Goal: Task Accomplishment & Management: Use online tool/utility

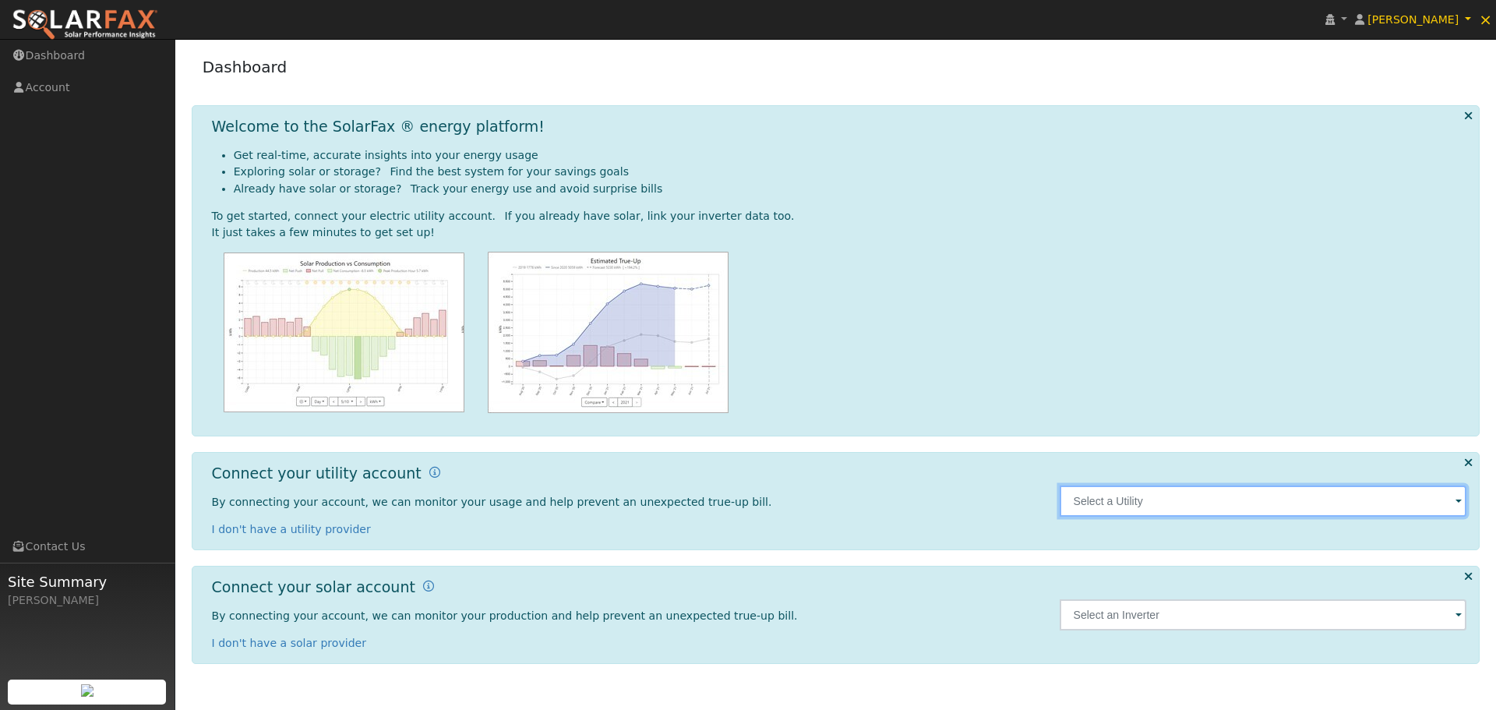
click at [1168, 506] on input "text" at bounding box center [1264, 500] width 408 height 31
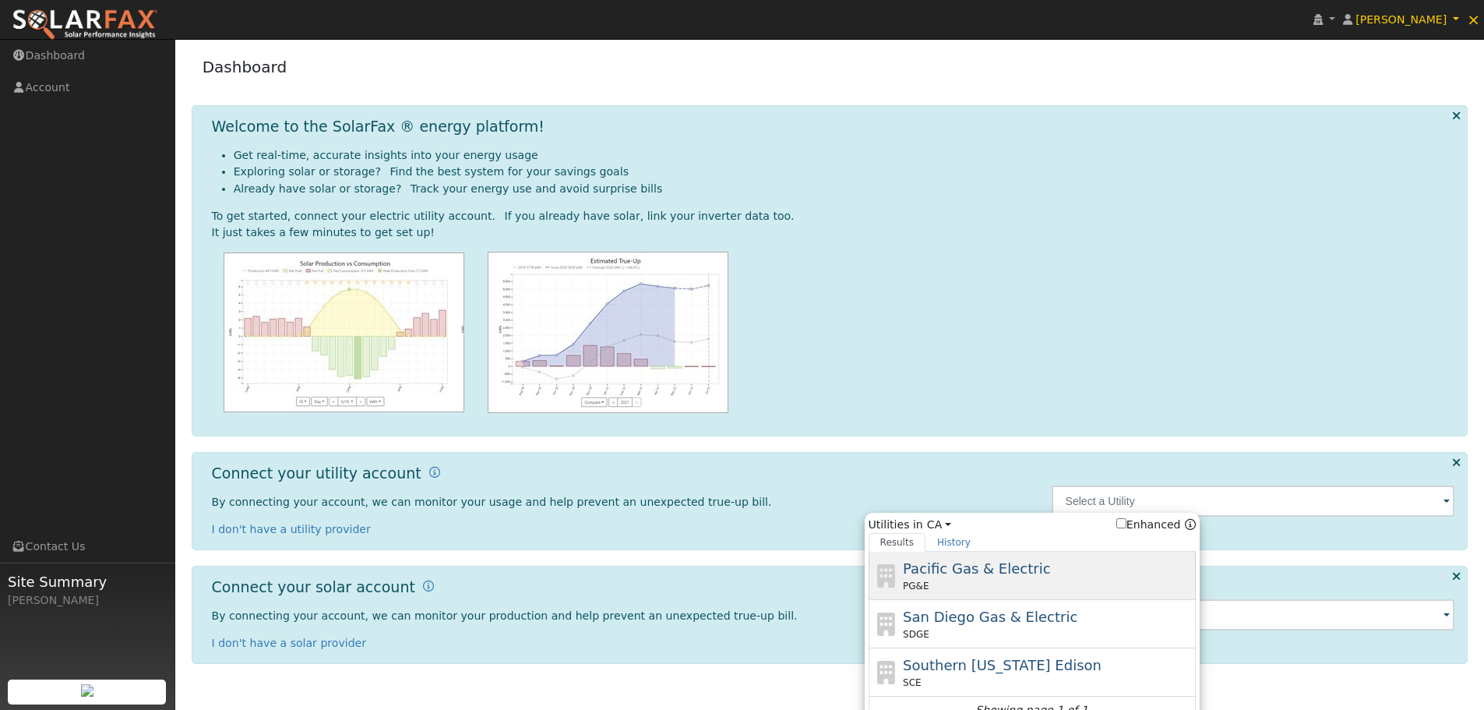
click at [1007, 566] on span "Pacific Gas & Electric" at bounding box center [976, 568] width 147 height 16
type input "PG&E"
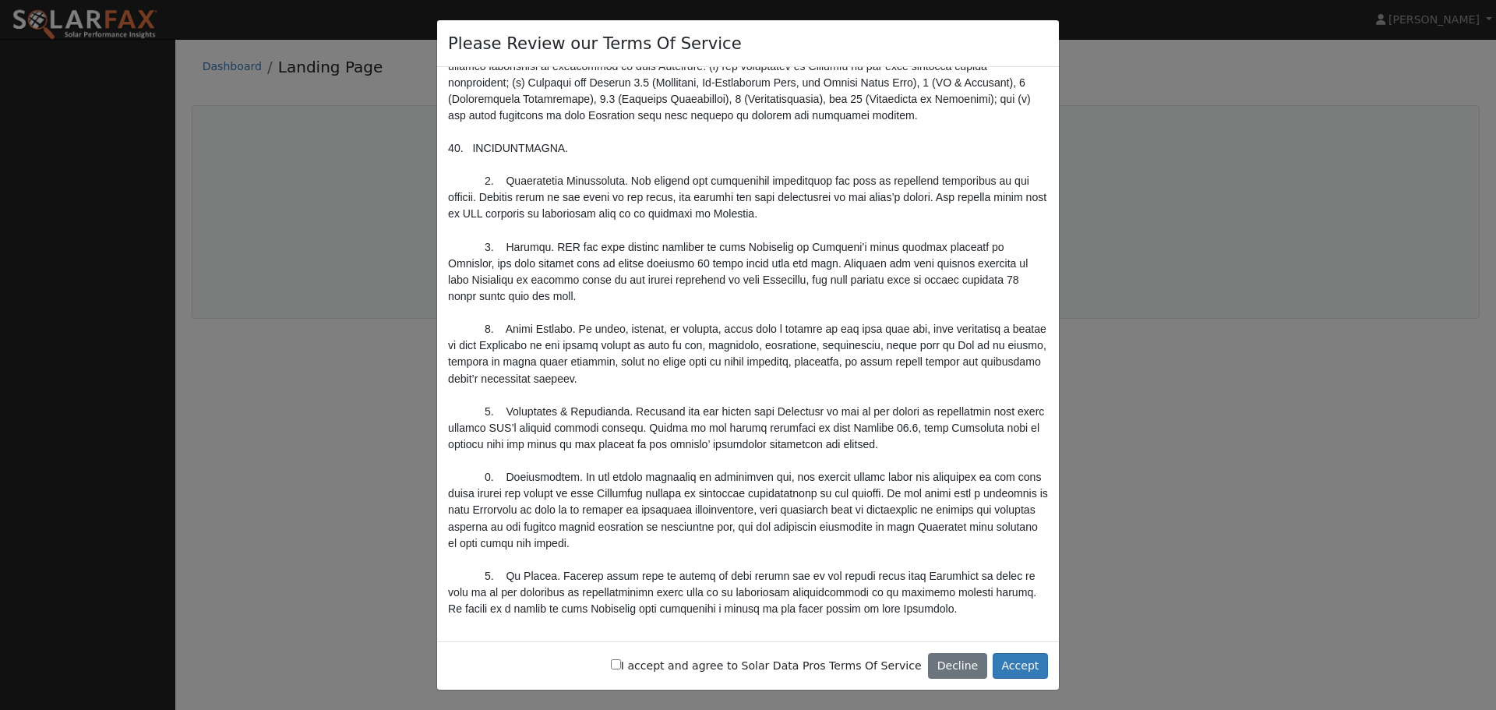
scroll to position [5125, 0]
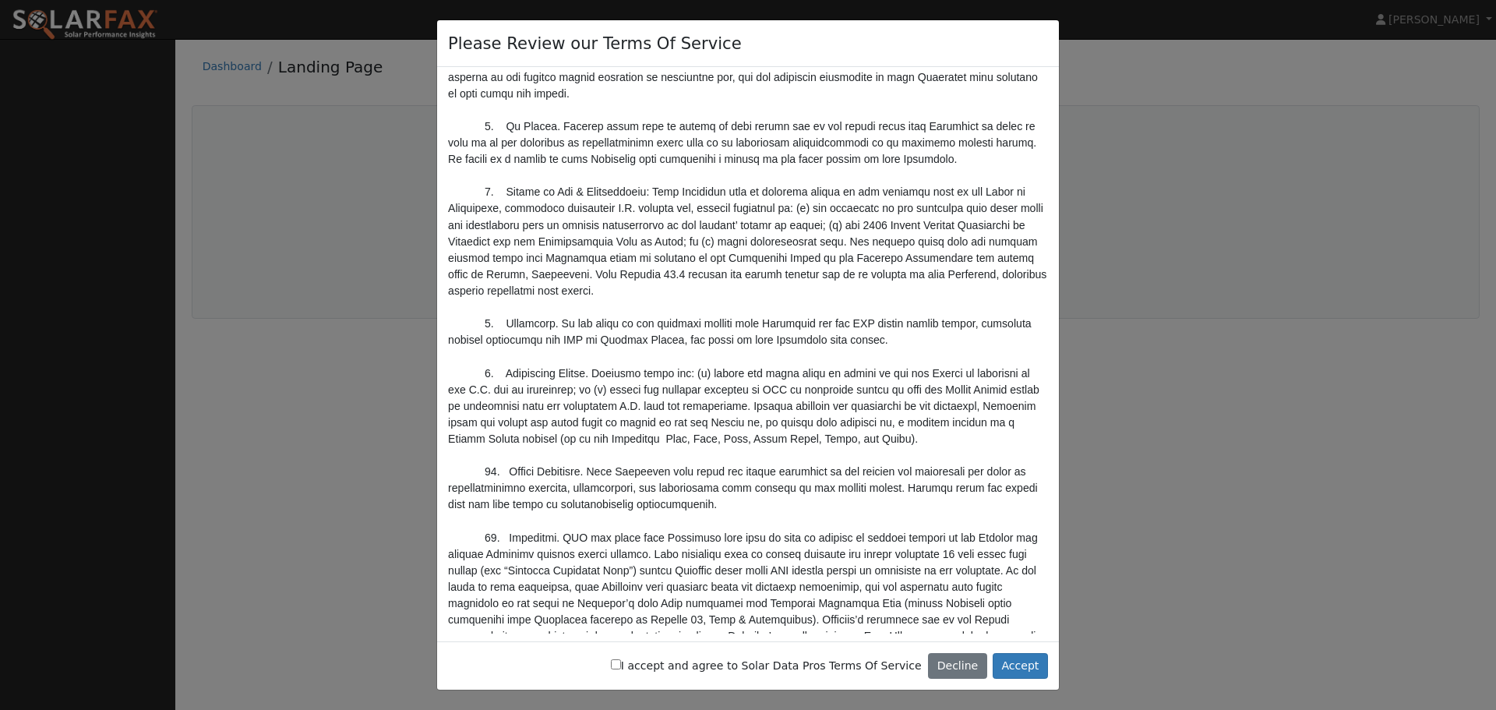
type input "[PERSON_NAME][EMAIL_ADDRESS][DOMAIN_NAME]"
click at [621, 662] on input "I accept and agree to Solar Data Pros Terms Of Service" at bounding box center [616, 664] width 10 height 10
checkbox input "true"
click at [1021, 665] on button "Accept" at bounding box center [1020, 666] width 55 height 26
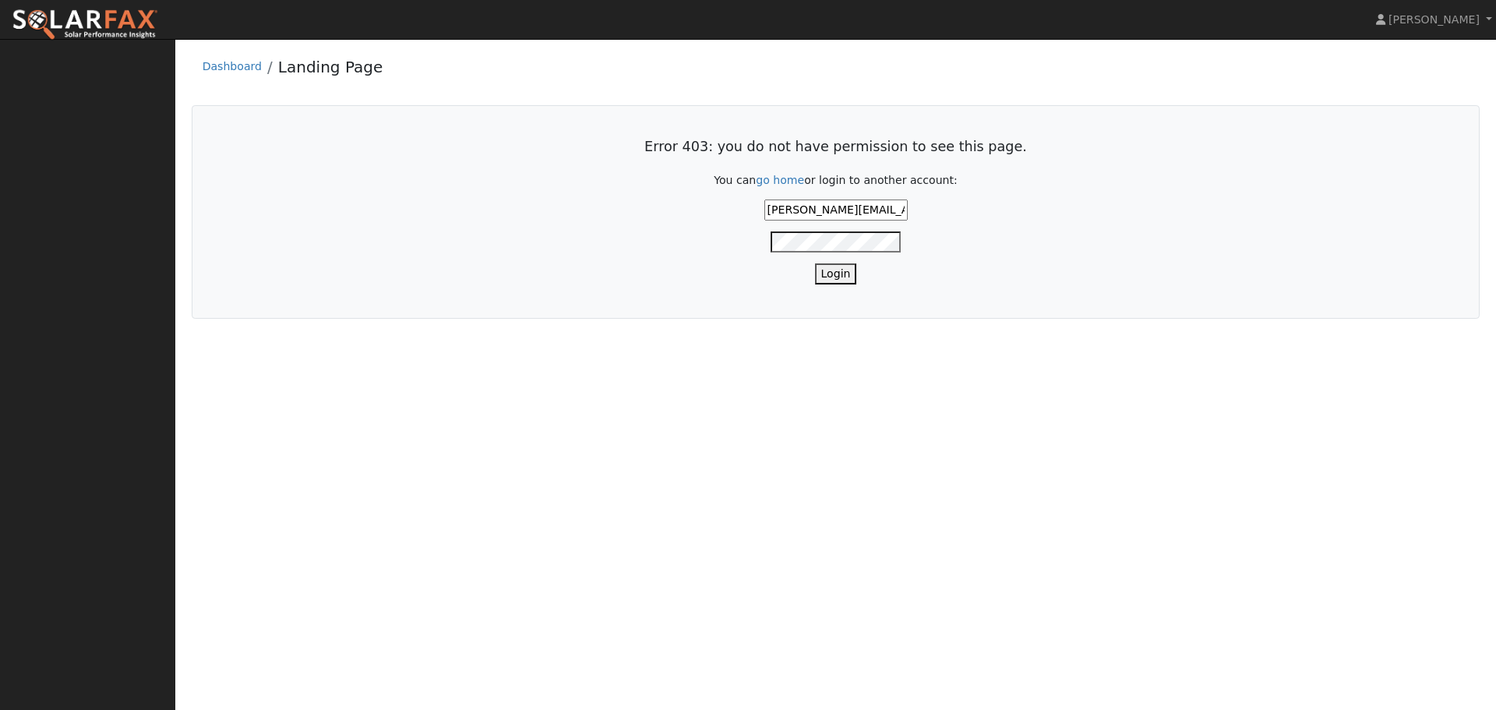
click at [831, 267] on button "Login" at bounding box center [836, 273] width 42 height 21
